Goal: Task Accomplishment & Management: Complete application form

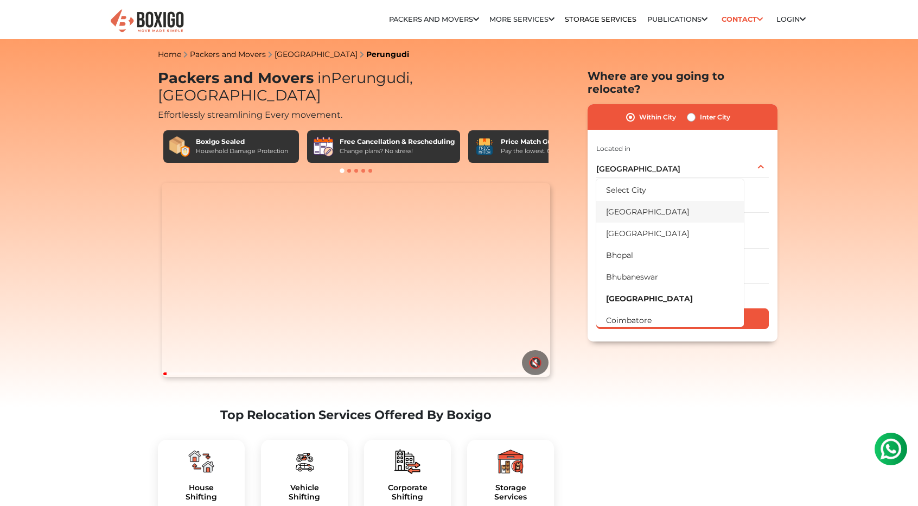
click at [625, 201] on li "[GEOGRAPHIC_DATA]" at bounding box center [670, 212] width 148 height 22
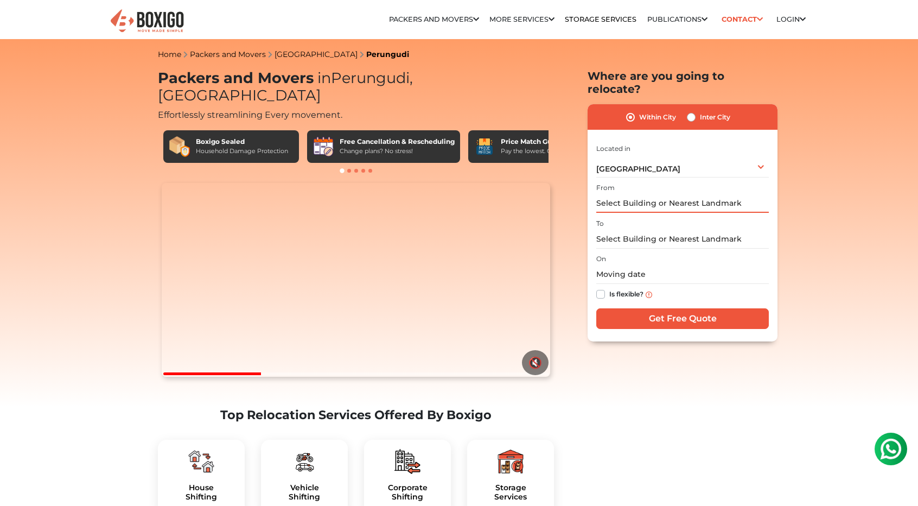
click at [676, 194] on input "text" at bounding box center [682, 203] width 173 height 19
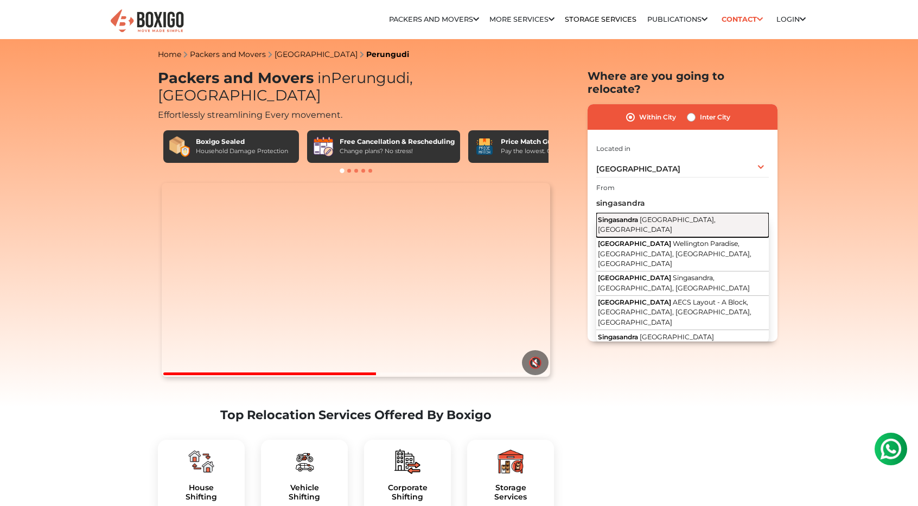
click at [667, 215] on span "[GEOGRAPHIC_DATA], [GEOGRAPHIC_DATA]" at bounding box center [657, 224] width 118 height 18
type input "Singasandra, [GEOGRAPHIC_DATA], [GEOGRAPHIC_DATA]"
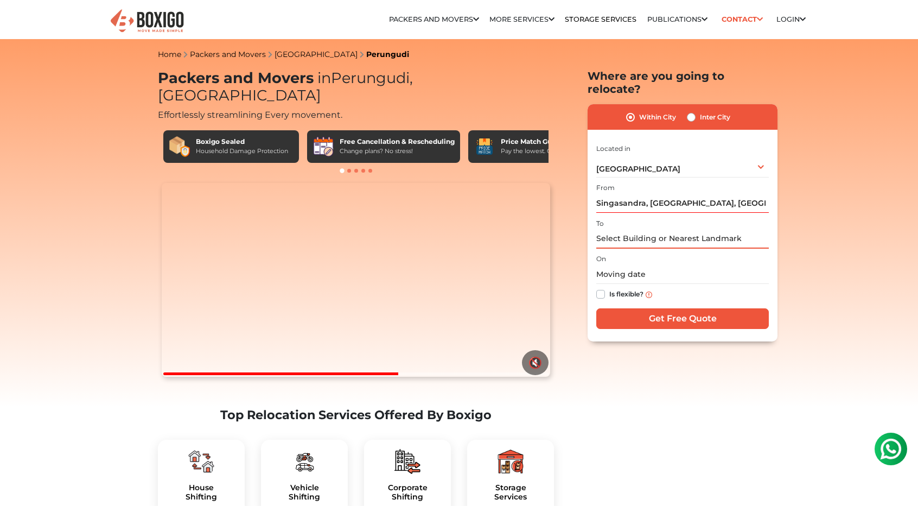
click at [640, 230] on input "text" at bounding box center [682, 239] width 173 height 19
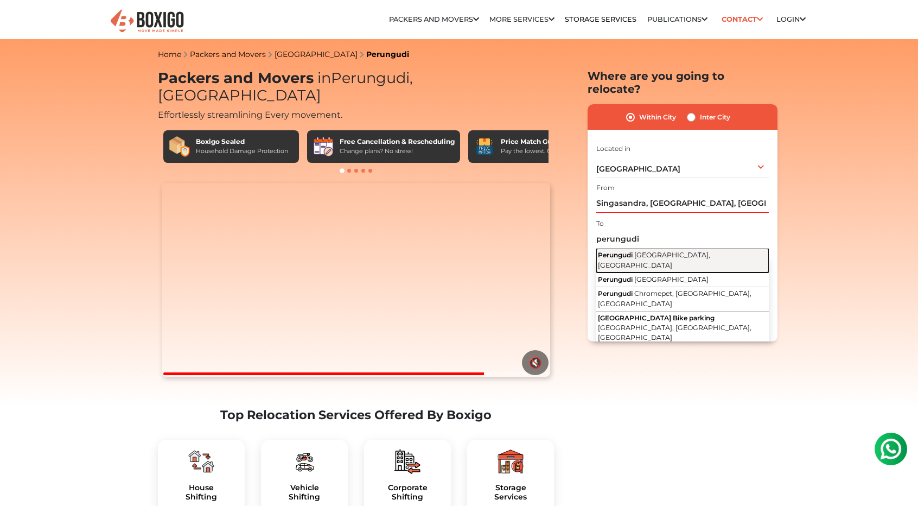
click at [646, 251] on span "[GEOGRAPHIC_DATA], [GEOGRAPHIC_DATA]" at bounding box center [654, 260] width 112 height 18
type input "Perungudi, [GEOGRAPHIC_DATA], [GEOGRAPHIC_DATA]"
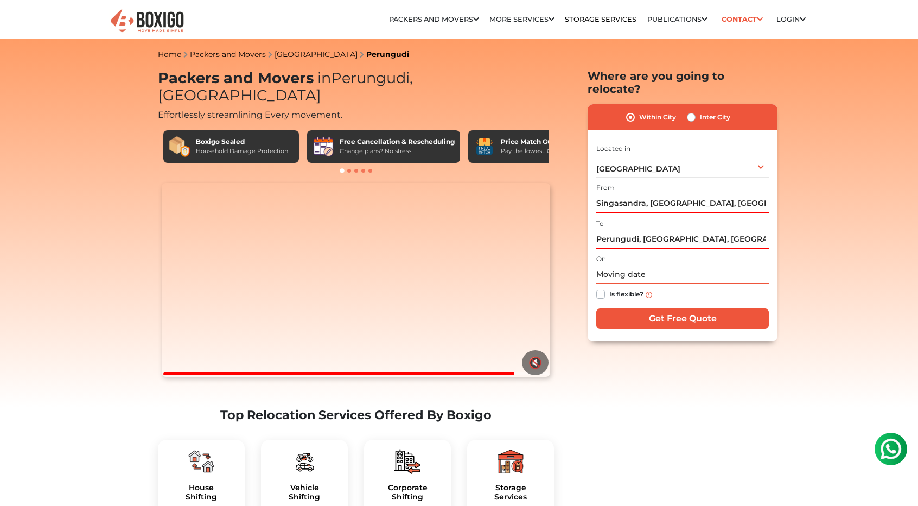
click at [644, 265] on input "text" at bounding box center [682, 274] width 173 height 19
click at [704, 287] on th at bounding box center [711, 295] width 17 height 16
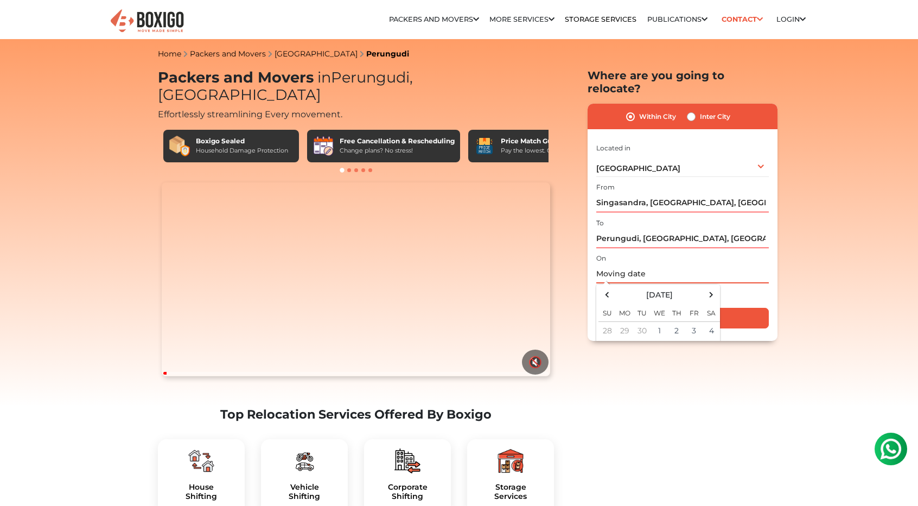
scroll to position [54, 0]
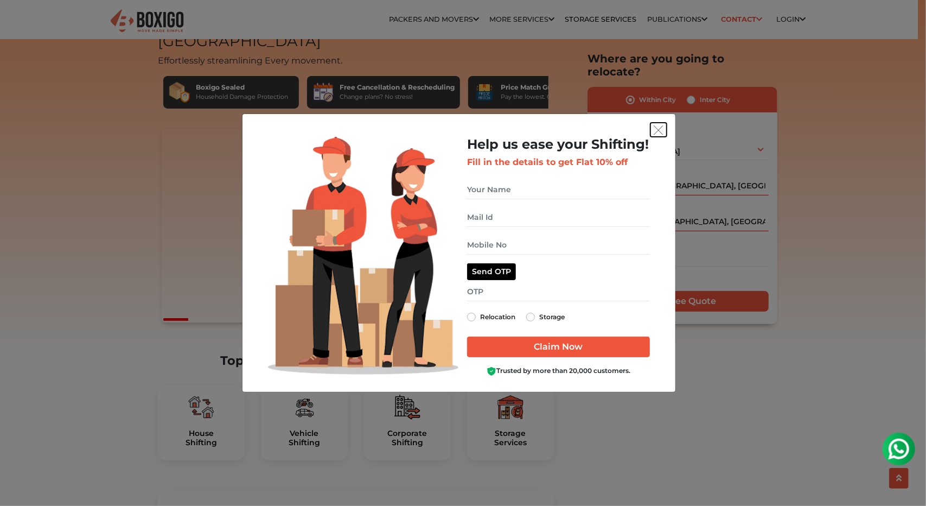
click at [663, 134] on img "get free quote dialog" at bounding box center [659, 130] width 10 height 10
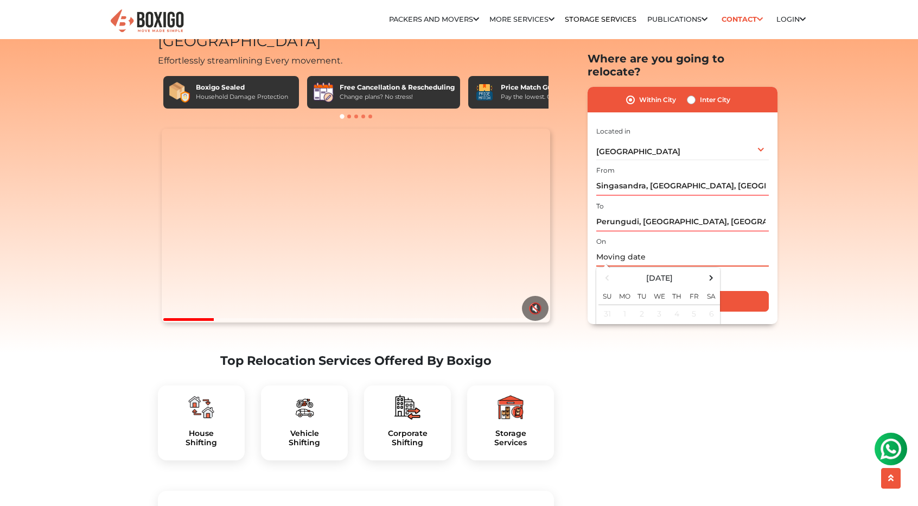
click at [639, 248] on input "text" at bounding box center [682, 257] width 173 height 19
click at [709, 271] on span at bounding box center [711, 278] width 15 height 15
click at [701, 305] on td "3" at bounding box center [693, 314] width 17 height 18
type input "[DATE] 12:00 AM"
click at [730, 269] on div "Is flexible?" at bounding box center [682, 277] width 173 height 21
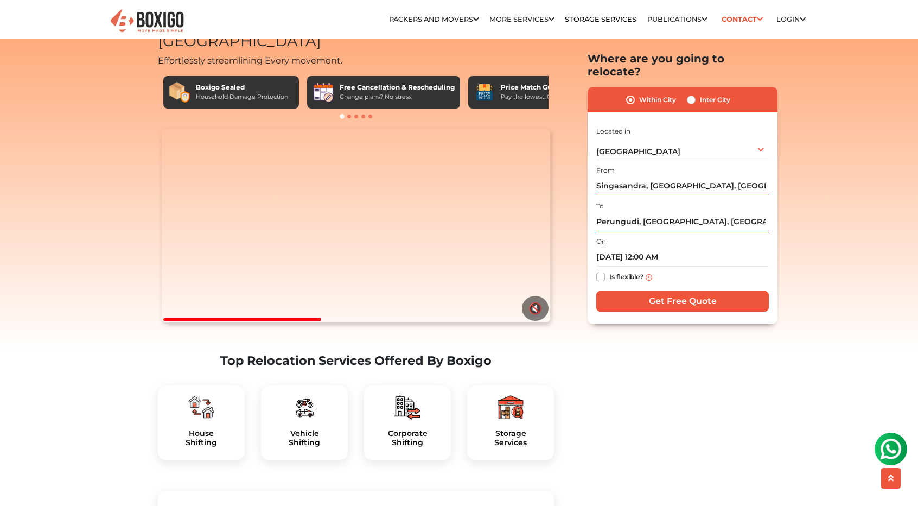
click at [609, 271] on label "Is flexible?" at bounding box center [626, 276] width 34 height 11
click at [604, 271] on input "Is flexible?" at bounding box center [600, 276] width 9 height 11
checkbox input "true"
click at [685, 291] on input "Get Free Quote" at bounding box center [682, 301] width 173 height 21
click at [700, 93] on label "Inter City" at bounding box center [715, 99] width 30 height 13
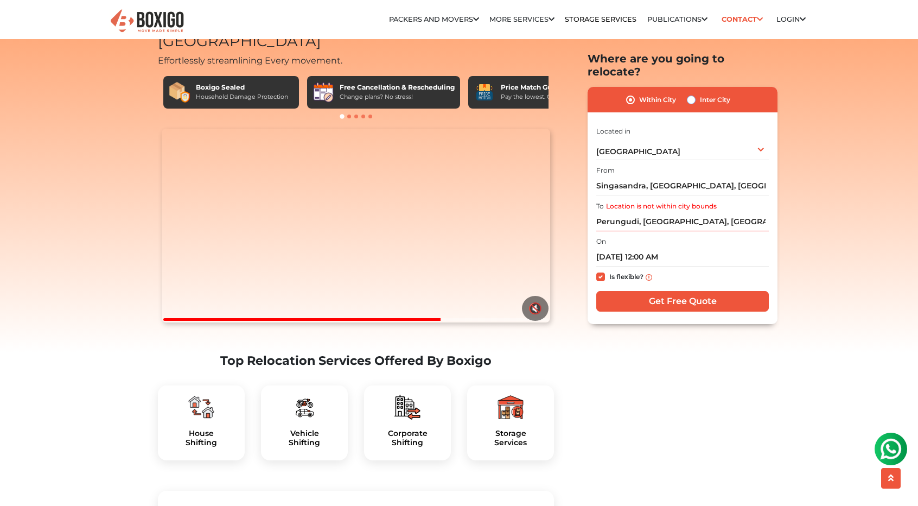
click at [692, 93] on input "Inter City" at bounding box center [691, 98] width 9 height 11
radio input "true"
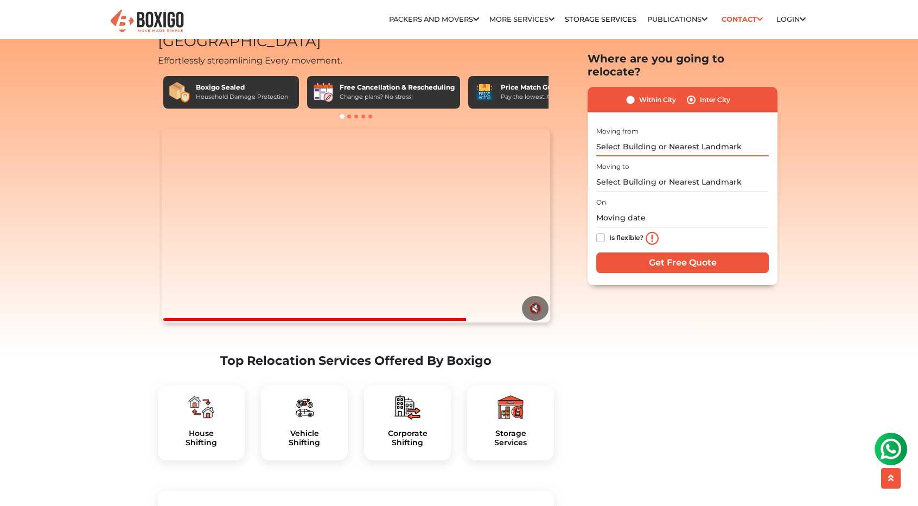
click at [651, 137] on input "text" at bounding box center [682, 146] width 173 height 19
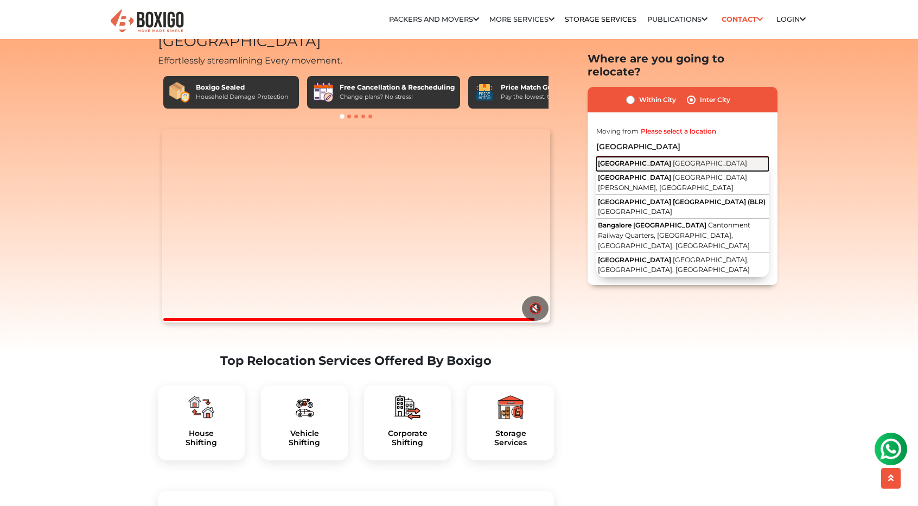
click at [652, 157] on button "[GEOGRAPHIC_DATA] [GEOGRAPHIC_DATA]" at bounding box center [682, 164] width 173 height 14
type input "[GEOGRAPHIC_DATA], [GEOGRAPHIC_DATA]"
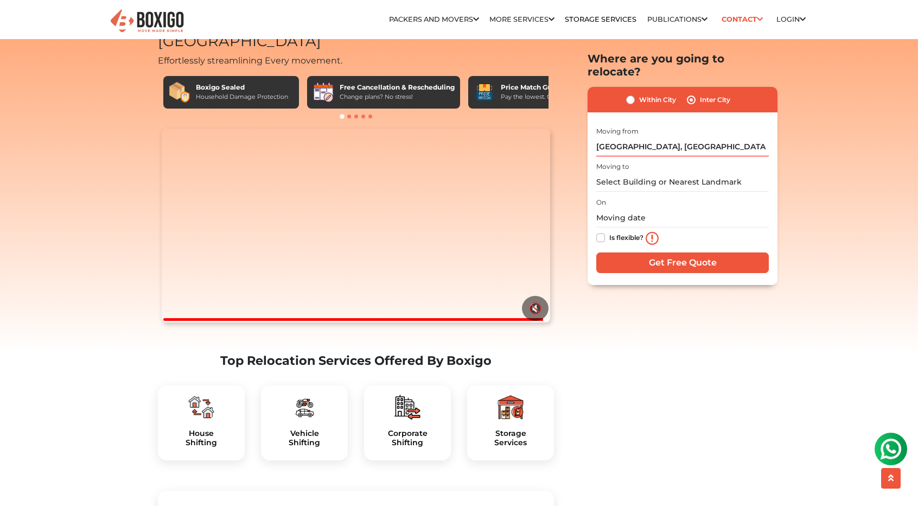
click at [633, 160] on div "Moving to" at bounding box center [682, 176] width 173 height 32
click at [627, 174] on input "text" at bounding box center [682, 182] width 173 height 19
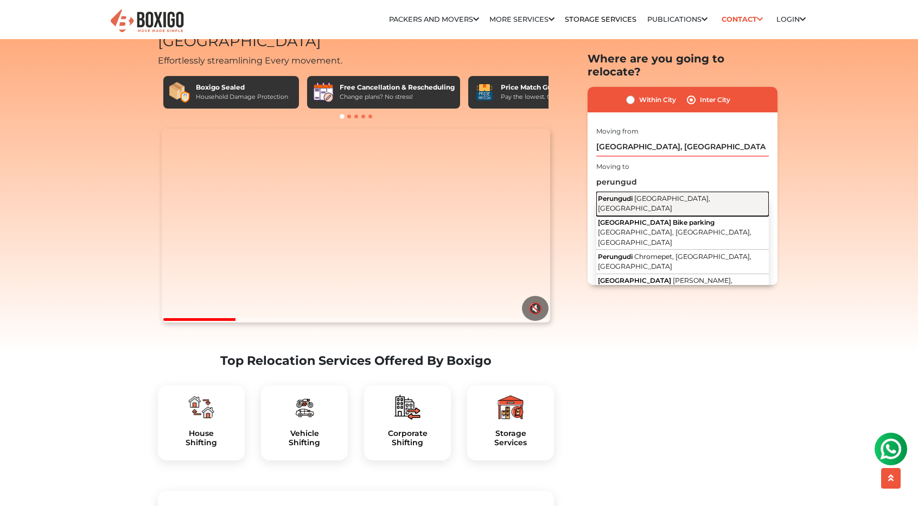
click at [627, 194] on span "Perungudi" at bounding box center [615, 198] width 35 height 8
type input "Perungudi, [GEOGRAPHIC_DATA], [GEOGRAPHIC_DATA]"
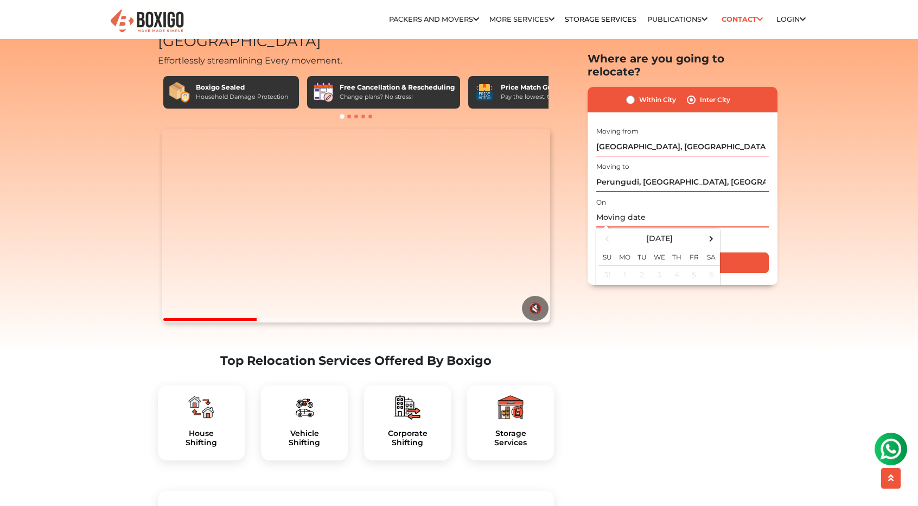
click at [628, 208] on input "text" at bounding box center [682, 217] width 173 height 19
click at [710, 231] on span at bounding box center [711, 238] width 15 height 15
click at [699, 266] on td "3" at bounding box center [693, 275] width 17 height 18
type input "[DATE] 12:00 AM"
click at [739, 228] on div "Is flexible?" at bounding box center [682, 238] width 173 height 22
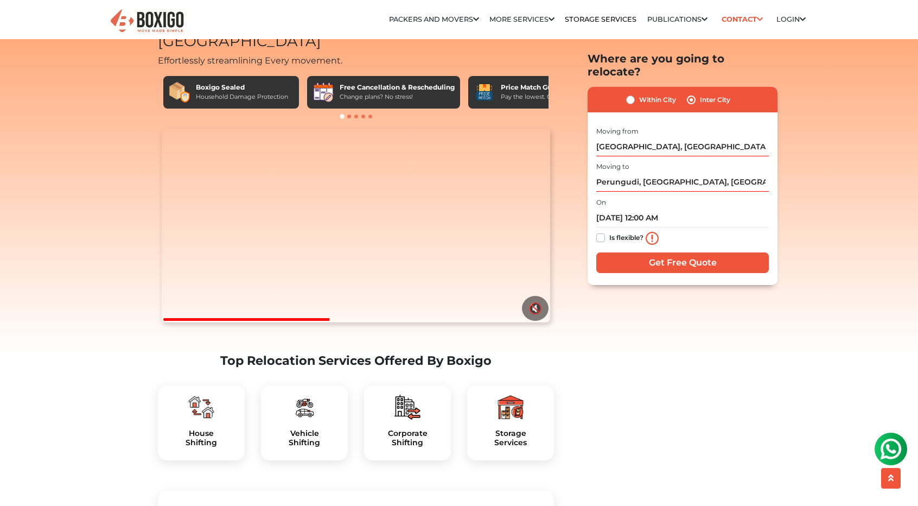
click at [609, 231] on label "Is flexible?" at bounding box center [626, 236] width 34 height 11
click at [597, 231] on input "Is flexible?" at bounding box center [600, 236] width 9 height 11
checkbox input "true"
click at [707, 252] on input "Get Free Quote" at bounding box center [682, 262] width 173 height 21
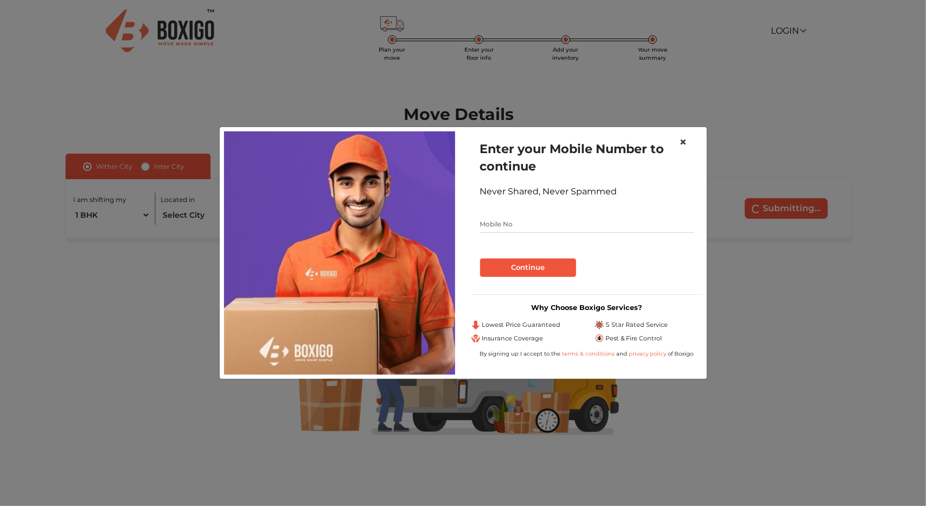
click at [683, 142] on span "×" at bounding box center [684, 142] width 8 height 16
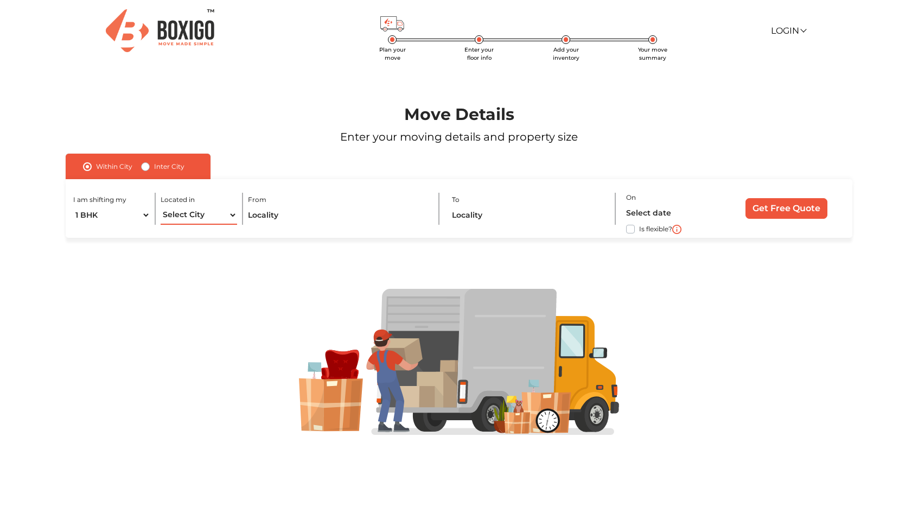
click at [217, 217] on select "Select City Bangalore Bengaluru Bhopal Bhubaneswar Chennai Coimbatore Cuttack D…" at bounding box center [199, 215] width 77 height 19
select select "[GEOGRAPHIC_DATA]"
click at [161, 206] on select "Select City Bangalore Bengaluru Bhopal Bhubaneswar Chennai Coimbatore Cuttack D…" at bounding box center [199, 215] width 77 height 19
click at [292, 215] on input "text" at bounding box center [338, 215] width 180 height 19
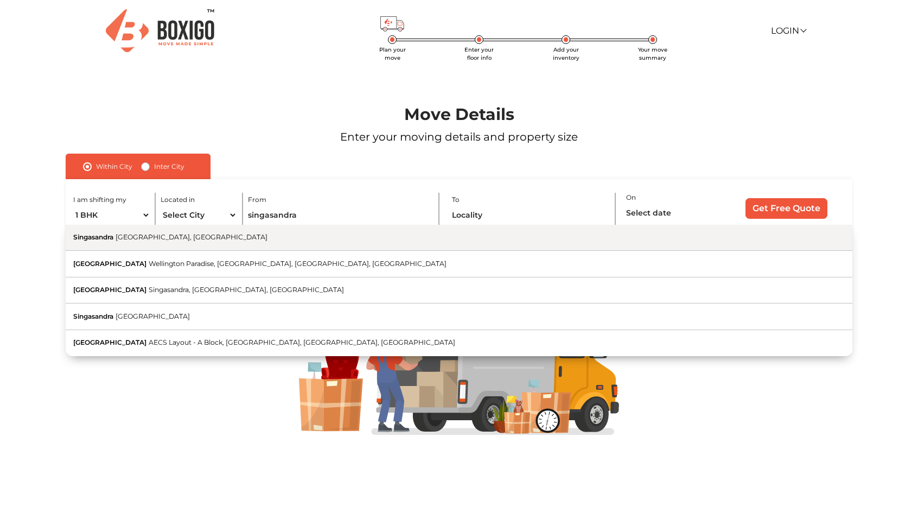
click at [142, 241] on button "Singasandra Bengaluru, Karnataka" at bounding box center [459, 238] width 787 height 27
type input "Singasandra, [GEOGRAPHIC_DATA], [GEOGRAPHIC_DATA]"
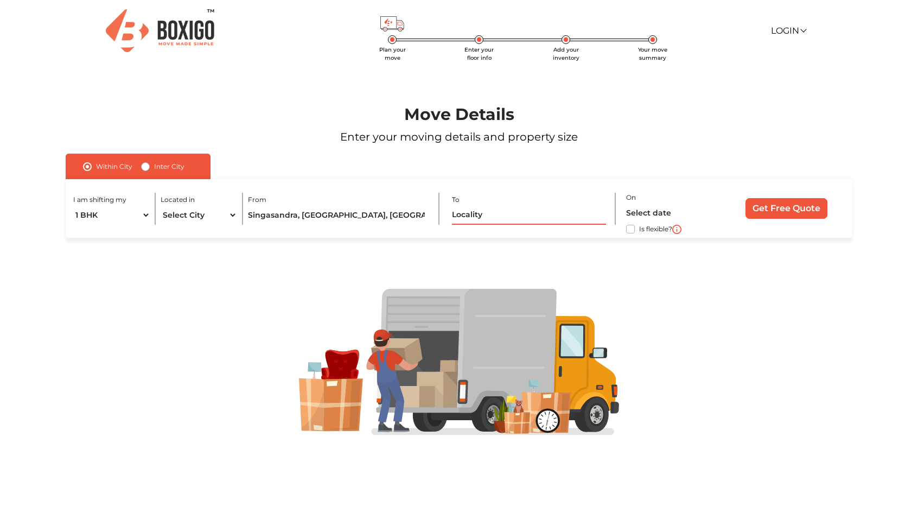
click at [505, 211] on input "text" at bounding box center [529, 215] width 154 height 19
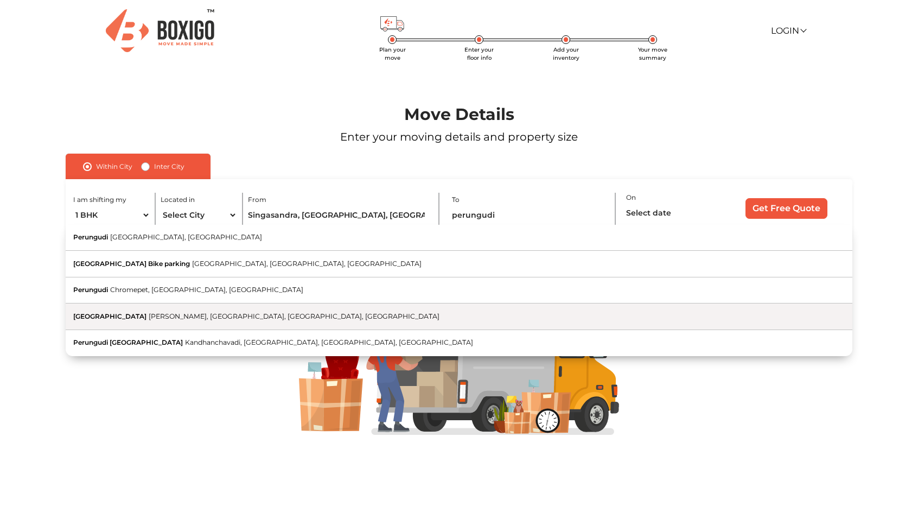
click at [149, 319] on span "[PERSON_NAME], [GEOGRAPHIC_DATA], [GEOGRAPHIC_DATA], [GEOGRAPHIC_DATA]" at bounding box center [294, 316] width 291 height 8
type input "Perungudi Lake, Vijayendra Nagar, Perungudi, Chennai, Tamil Nadu"
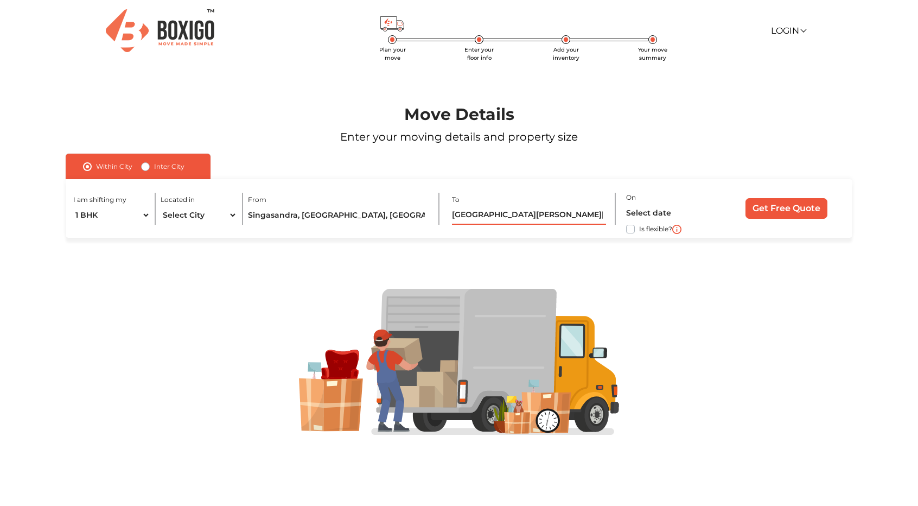
click at [581, 213] on input "Perungudi Lake, Vijayendra Nagar, Perungudi, Chennai, Tamil Nadu" at bounding box center [529, 215] width 154 height 19
click at [640, 213] on input "text" at bounding box center [671, 213] width 91 height 19
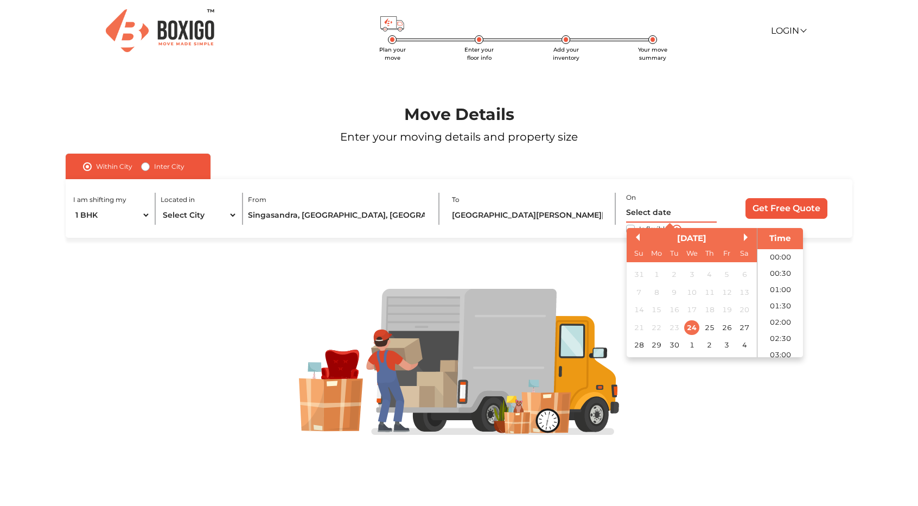
scroll to position [345, 0]
click at [676, 345] on div "30" at bounding box center [674, 345] width 15 height 15
type input "30/09/2025 12:00 AM"
click at [601, 230] on div "I am shifting my 1 BHK 2 BHK 3 BHK 3 + BHK FEW ITEMS Located in Select City Ban…" at bounding box center [459, 208] width 787 height 59
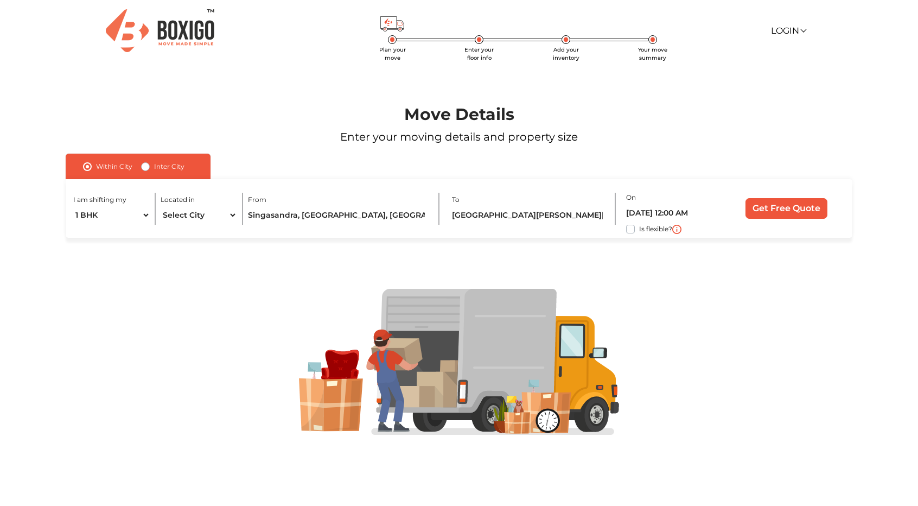
click at [639, 231] on label "Is flexible?" at bounding box center [655, 227] width 33 height 11
click at [74, 231] on input "Is flexible?" at bounding box center [70, 227] width 9 height 11
checkbox input "true"
click at [786, 207] on input "Get Free Quote" at bounding box center [787, 208] width 82 height 21
click at [154, 166] on label "Inter City" at bounding box center [169, 166] width 30 height 13
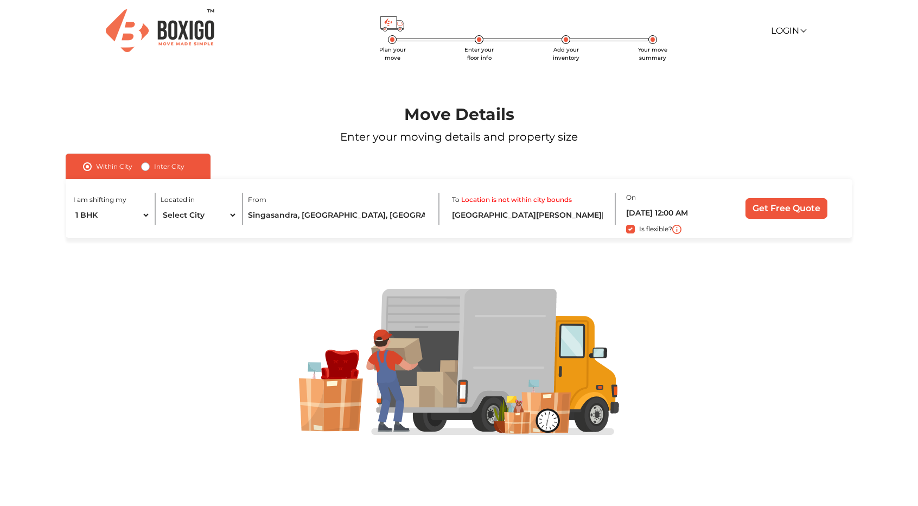
click at [147, 166] on input "Inter City" at bounding box center [145, 165] width 9 height 11
radio input "true"
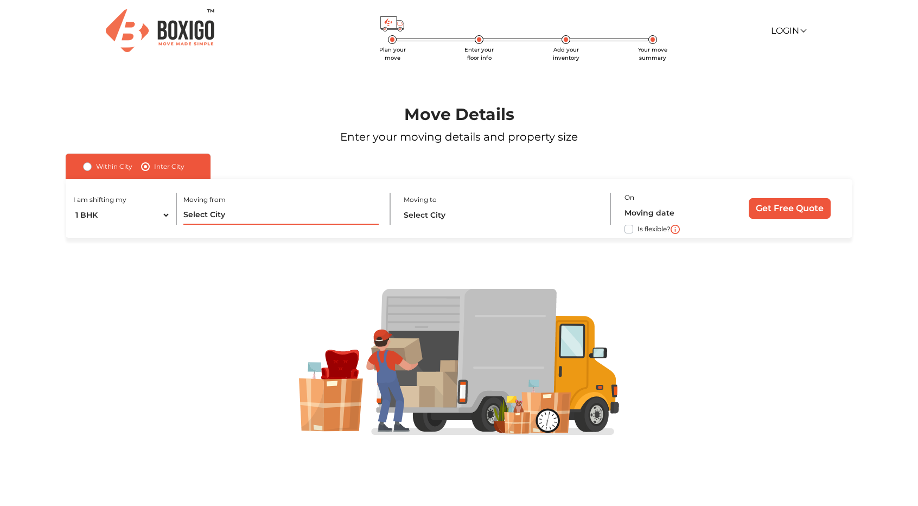
click at [298, 214] on input "text" at bounding box center [280, 215] width 195 height 19
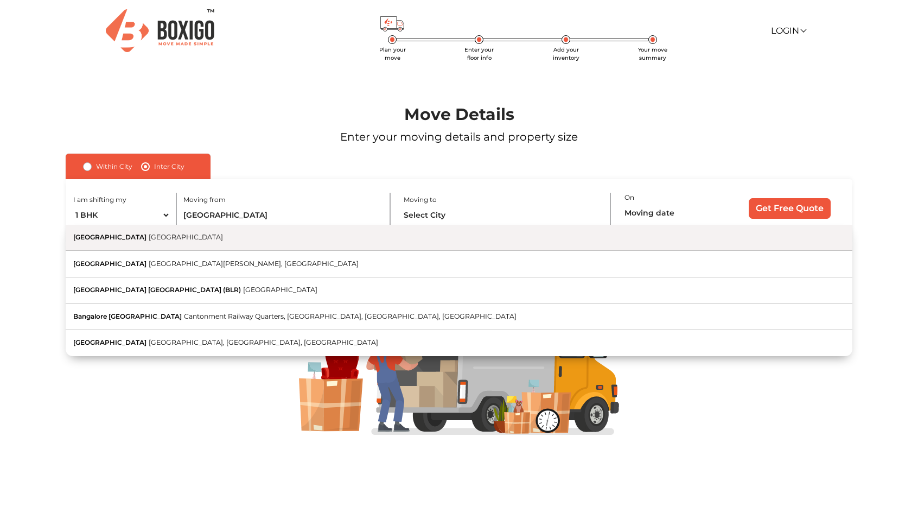
click at [167, 240] on button "Bangalore Karnataka" at bounding box center [459, 238] width 787 height 27
type input "[GEOGRAPHIC_DATA], [GEOGRAPHIC_DATA]"
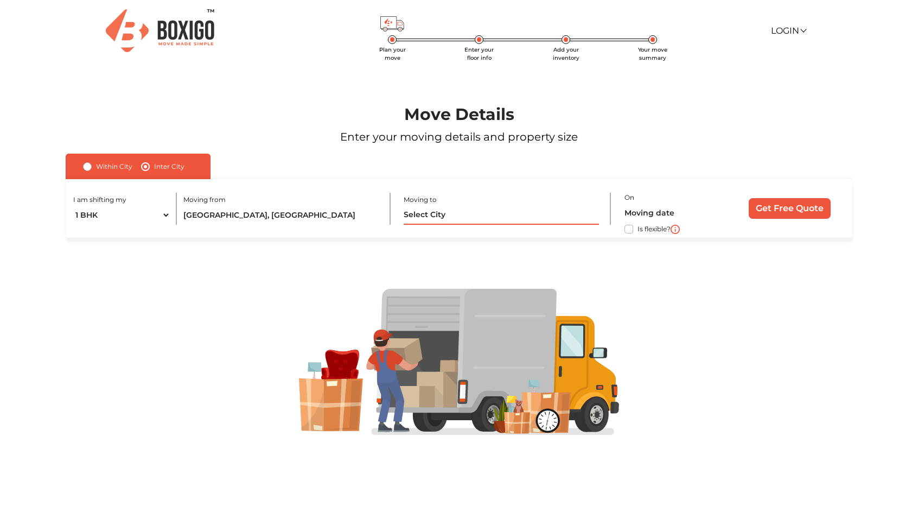
click at [494, 215] on input "text" at bounding box center [501, 215] width 195 height 19
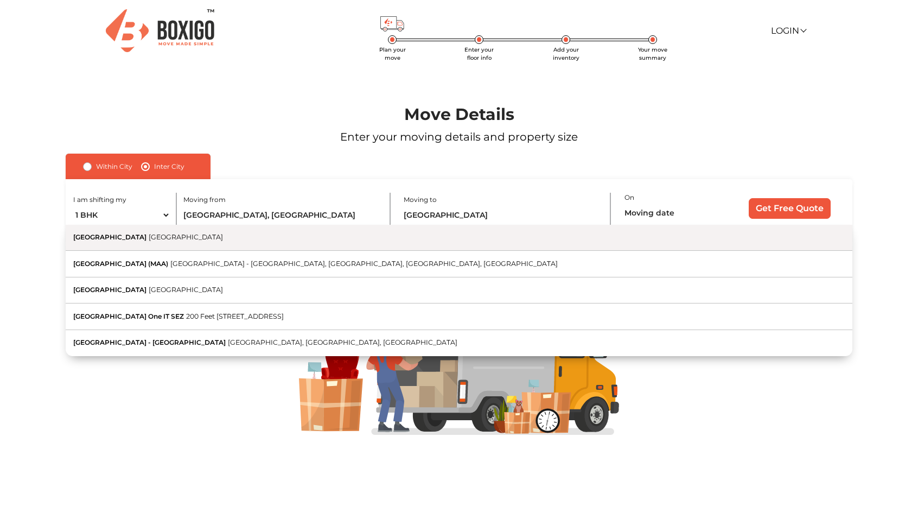
click at [157, 231] on button "Chennai Tamil Nadu" at bounding box center [459, 238] width 787 height 27
type input "[GEOGRAPHIC_DATA], [GEOGRAPHIC_DATA]"
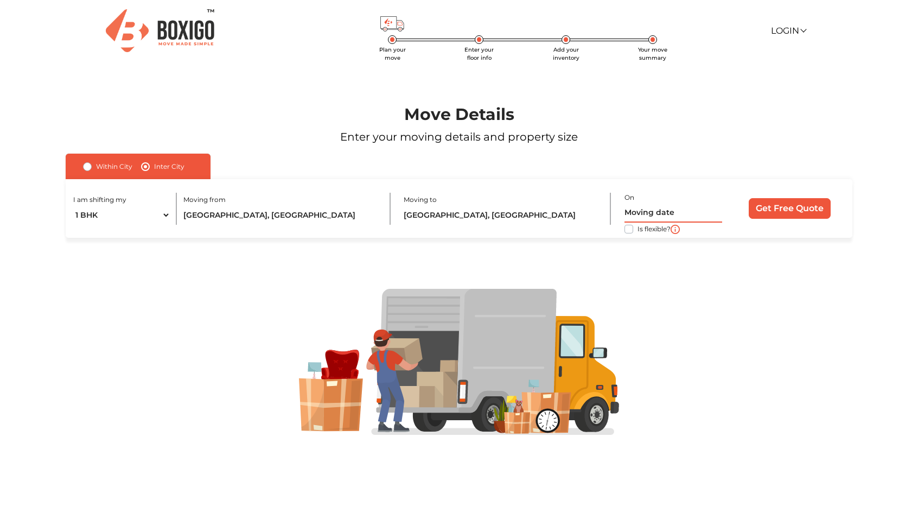
click at [651, 217] on input "text" at bounding box center [674, 213] width 98 height 19
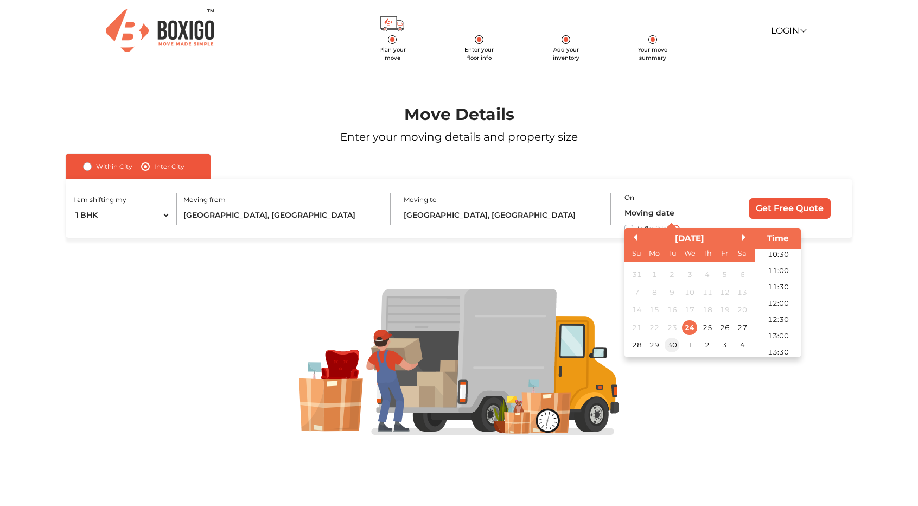
click at [672, 348] on div "30" at bounding box center [672, 345] width 15 height 15
type input "30/09/2025 12:00 AM"
click at [562, 252] on div at bounding box center [459, 362] width 861 height 248
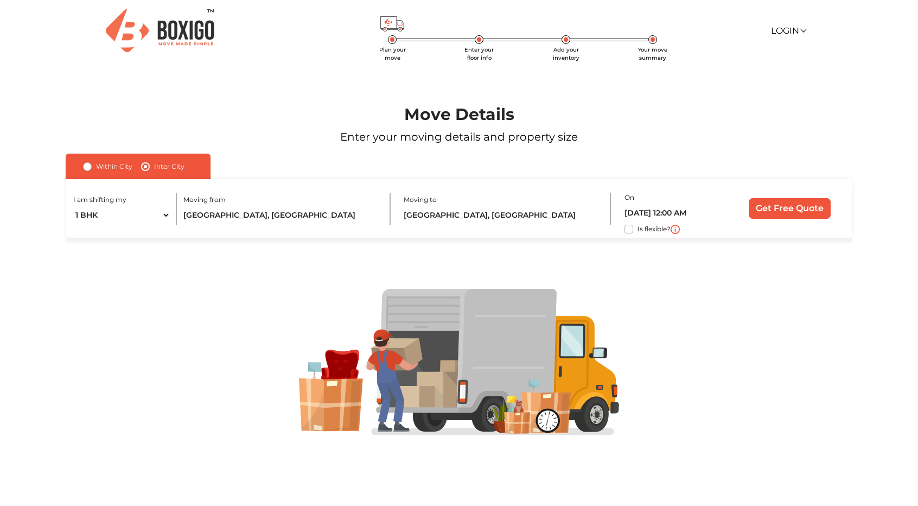
click at [638, 228] on label "Is flexible?" at bounding box center [654, 227] width 33 height 11
click at [74, 228] on input "Is flexible?" at bounding box center [70, 227] width 9 height 11
checkbox input "true"
click at [786, 208] on input "Get Free Quote" at bounding box center [790, 208] width 82 height 21
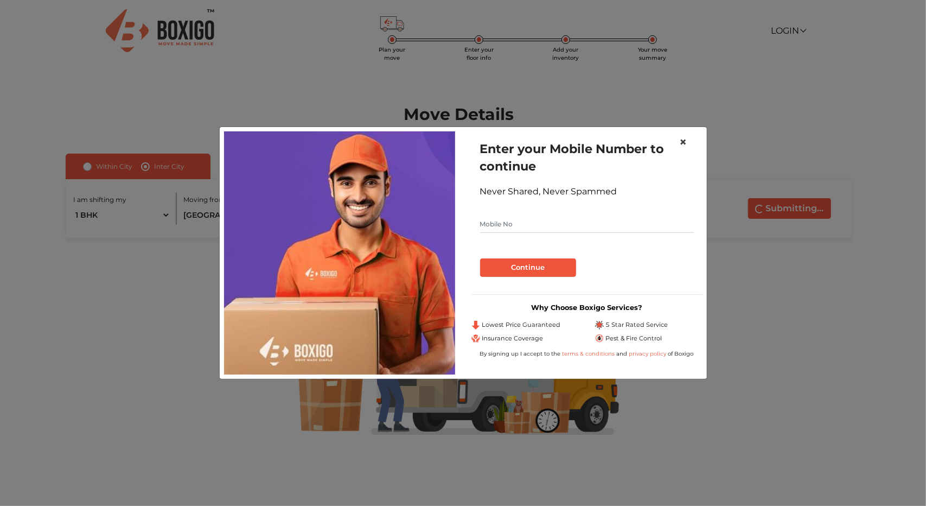
click at [687, 143] on span "×" at bounding box center [684, 142] width 8 height 16
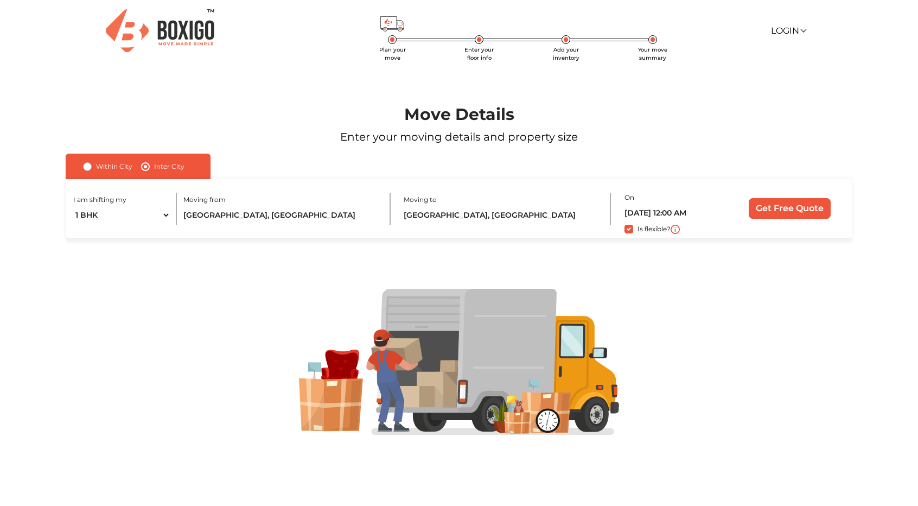
scroll to position [1, 0]
